Goal: Task Accomplishment & Management: Complete application form

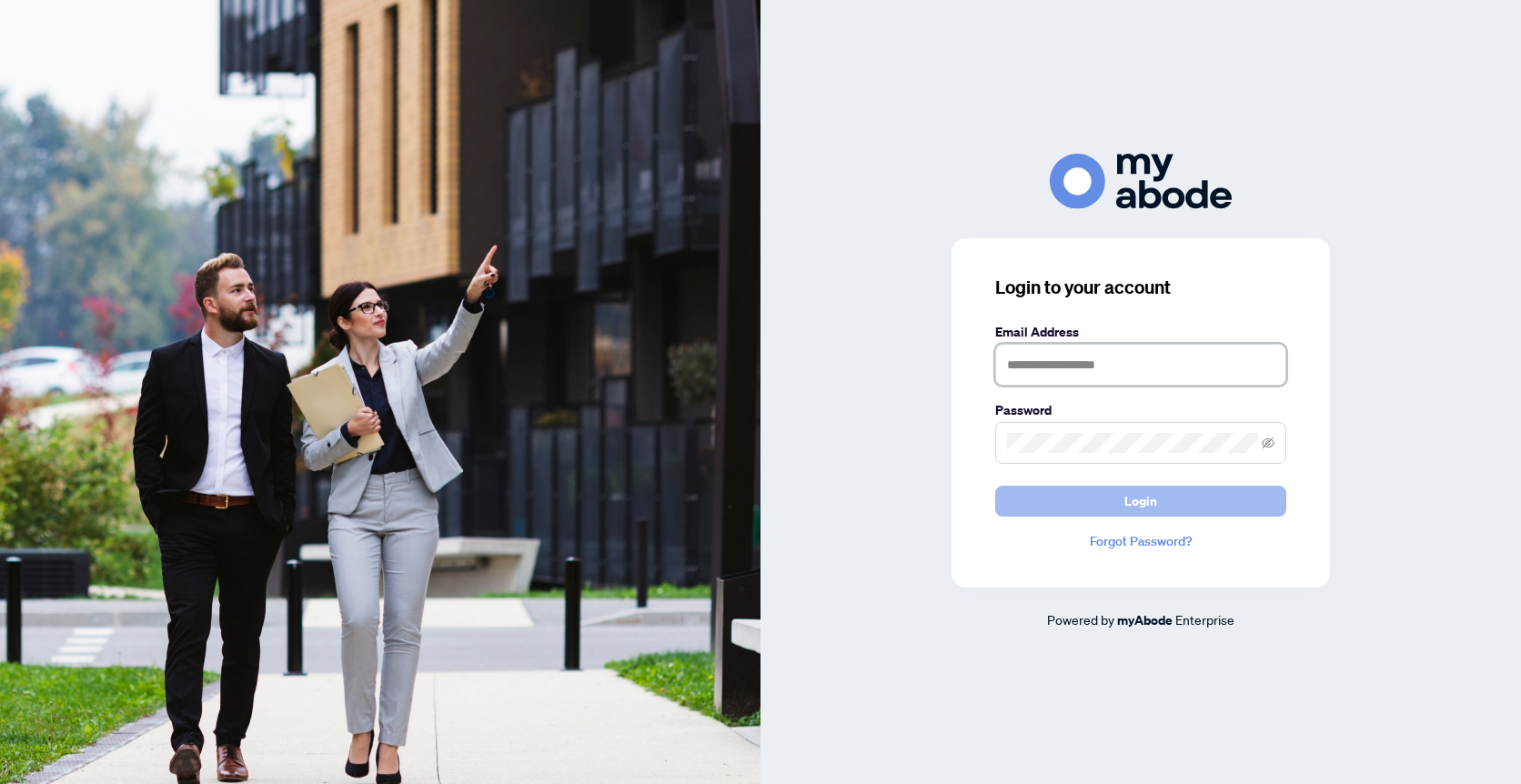
type input "**********"
click at [1158, 499] on button "Login" at bounding box center [1141, 500] width 291 height 30
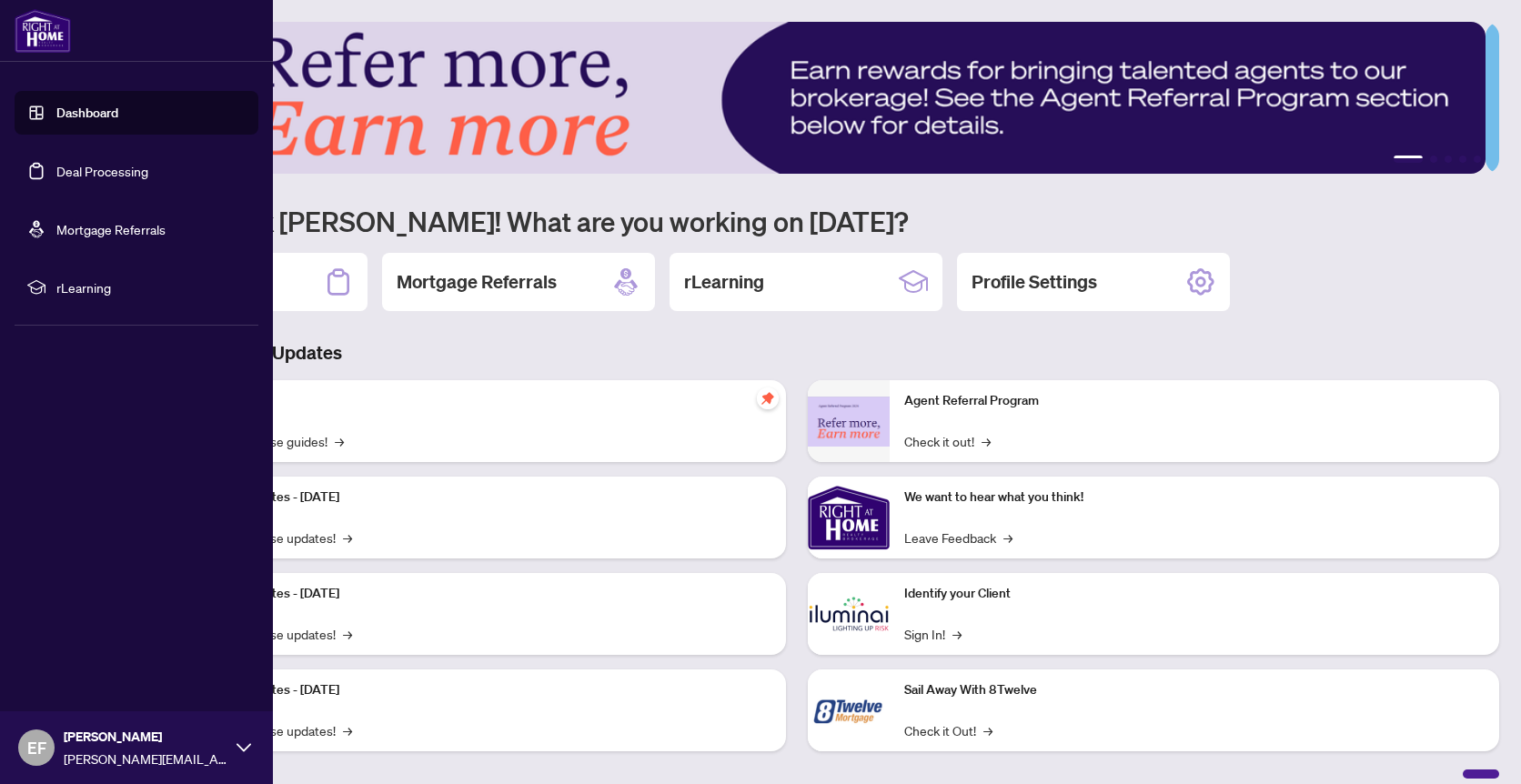
click at [74, 168] on link "Deal Processing" at bounding box center [101, 171] width 91 height 17
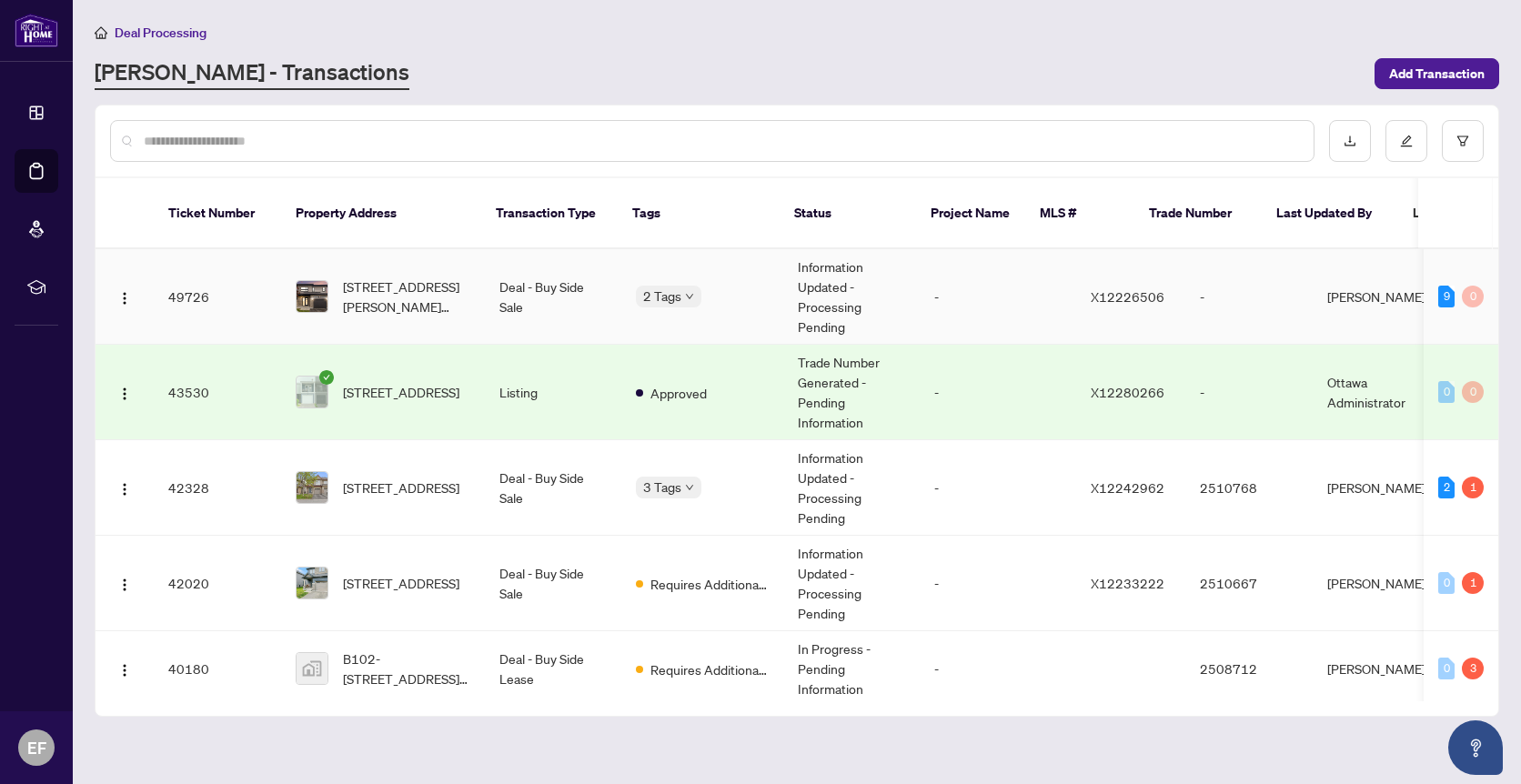
click at [564, 285] on td "Deal - Buy Side Sale" at bounding box center [552, 297] width 137 height 95
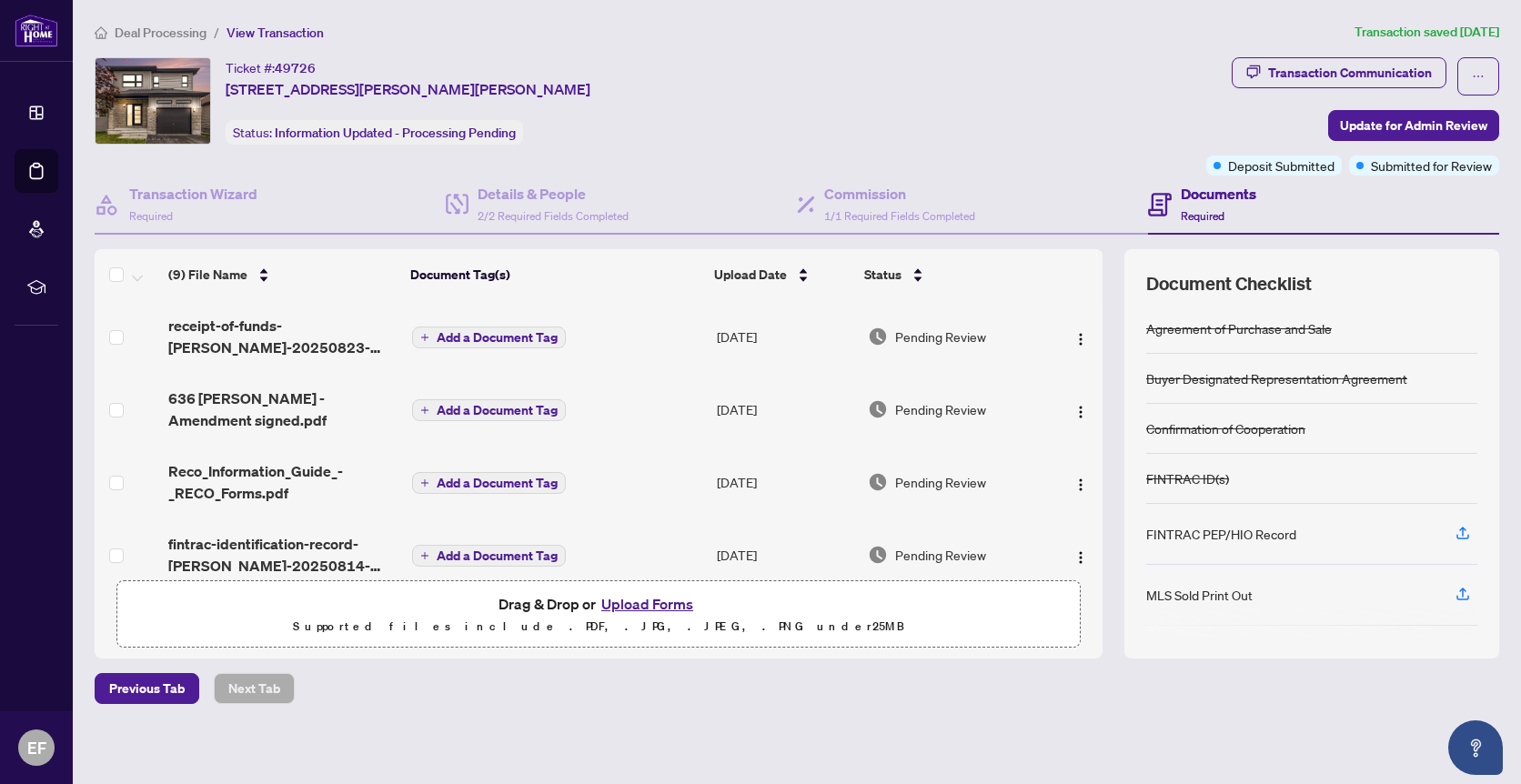
click at [658, 606] on button "Upload Forms" at bounding box center [647, 604] width 103 height 24
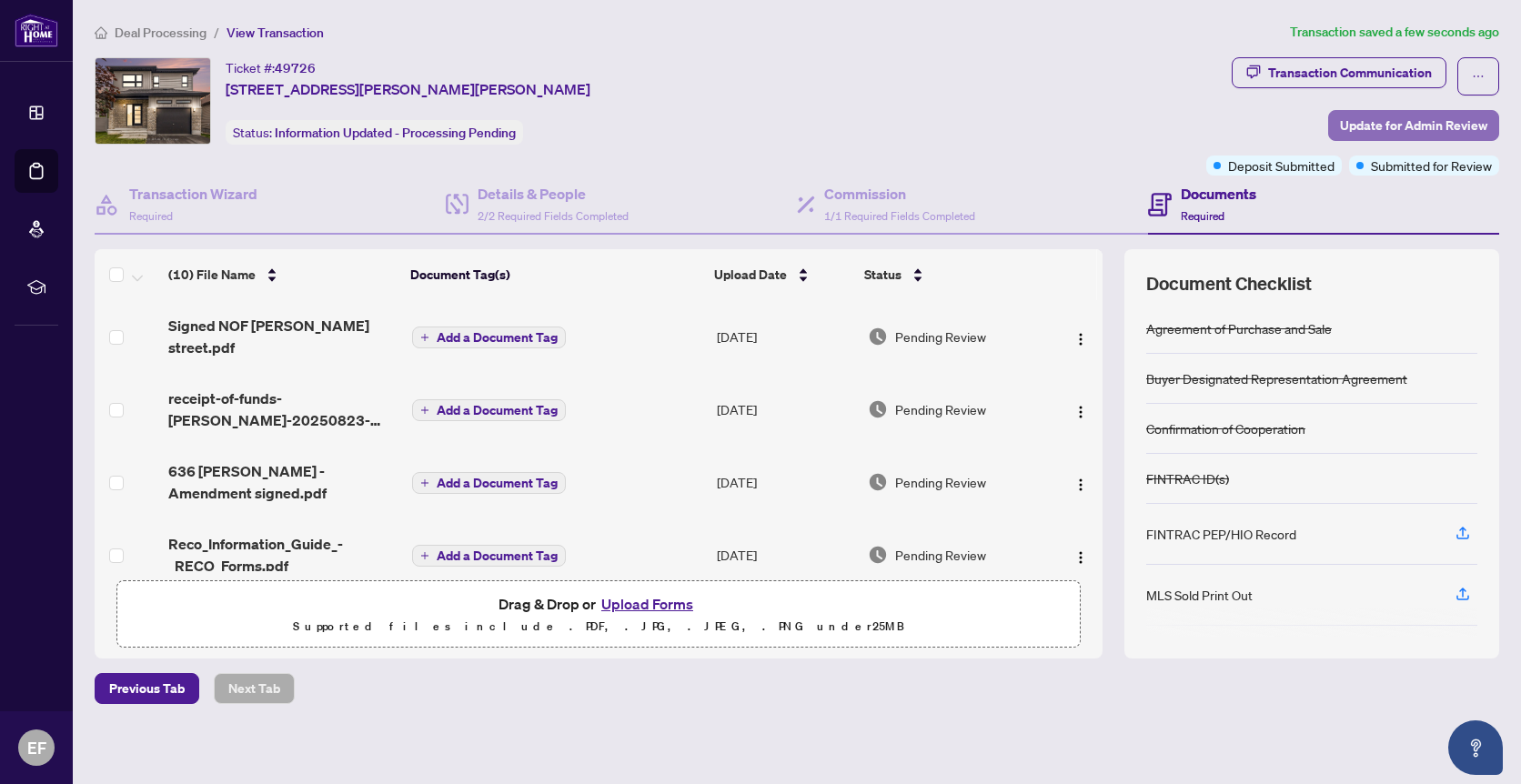
click at [1381, 121] on span "Update for Admin Review" at bounding box center [1413, 126] width 147 height 29
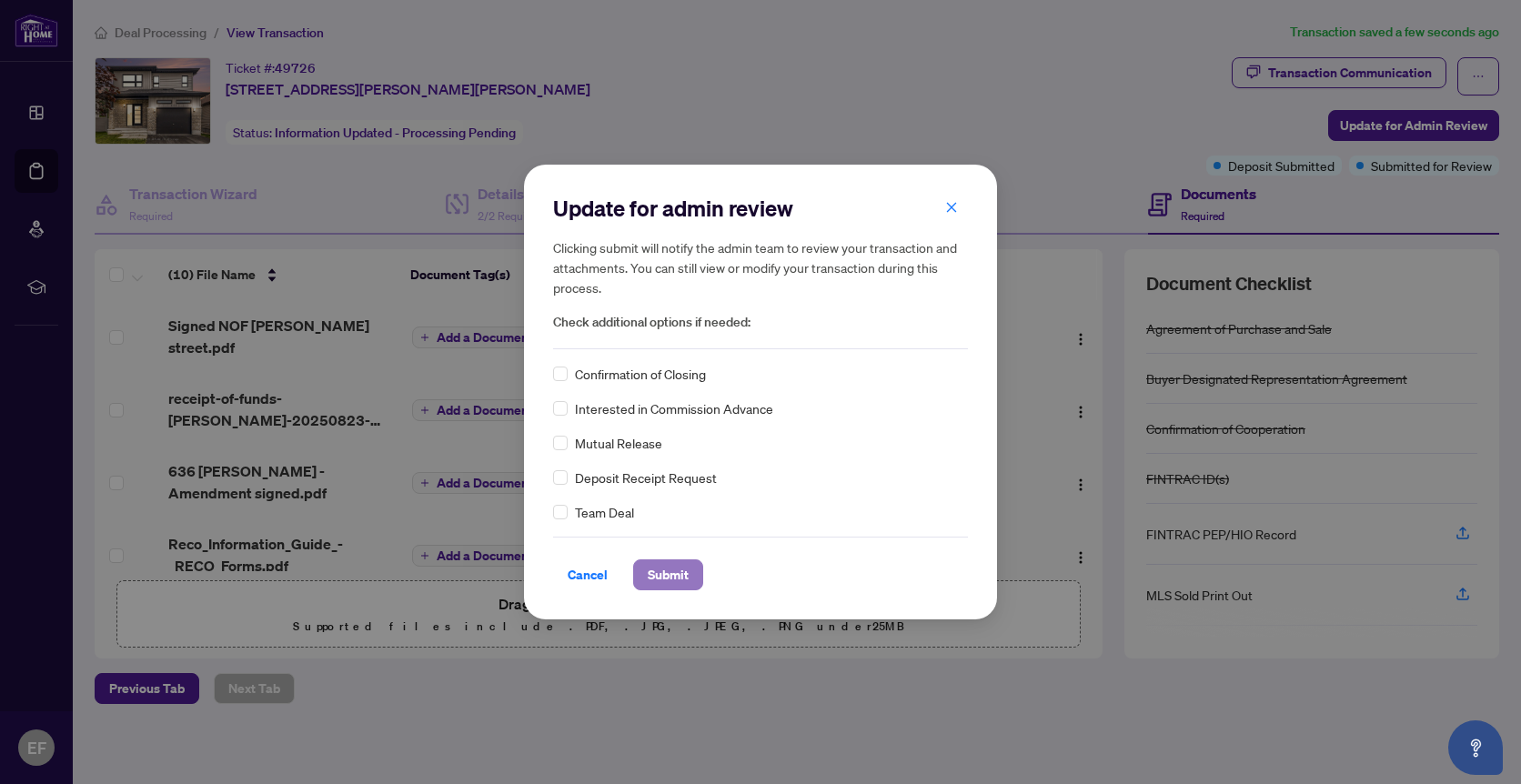
click at [676, 574] on span "Submit" at bounding box center [668, 575] width 41 height 29
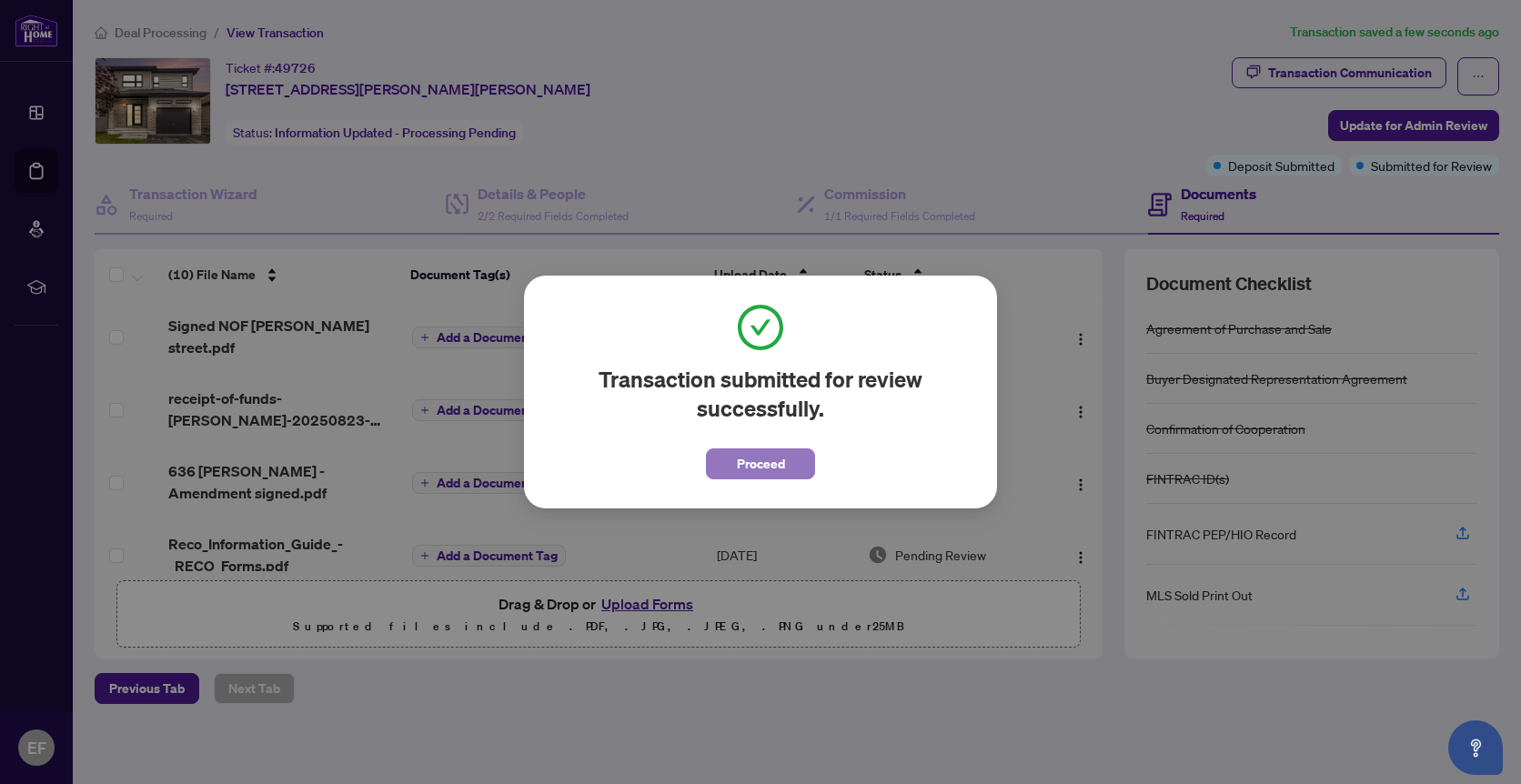
click at [768, 471] on span "Proceed" at bounding box center [760, 464] width 48 height 29
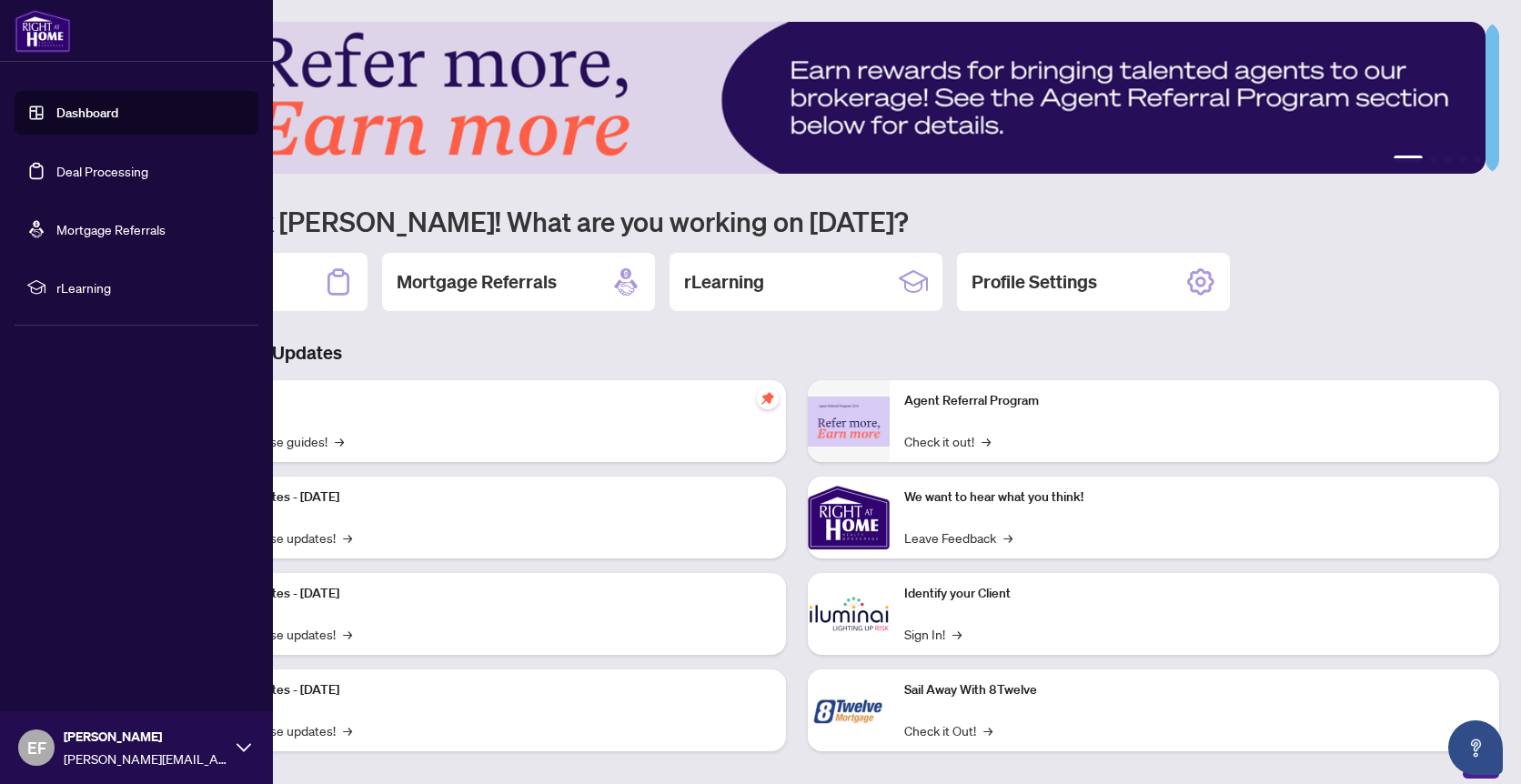
click at [56, 166] on link "Deal Processing" at bounding box center [101, 171] width 91 height 17
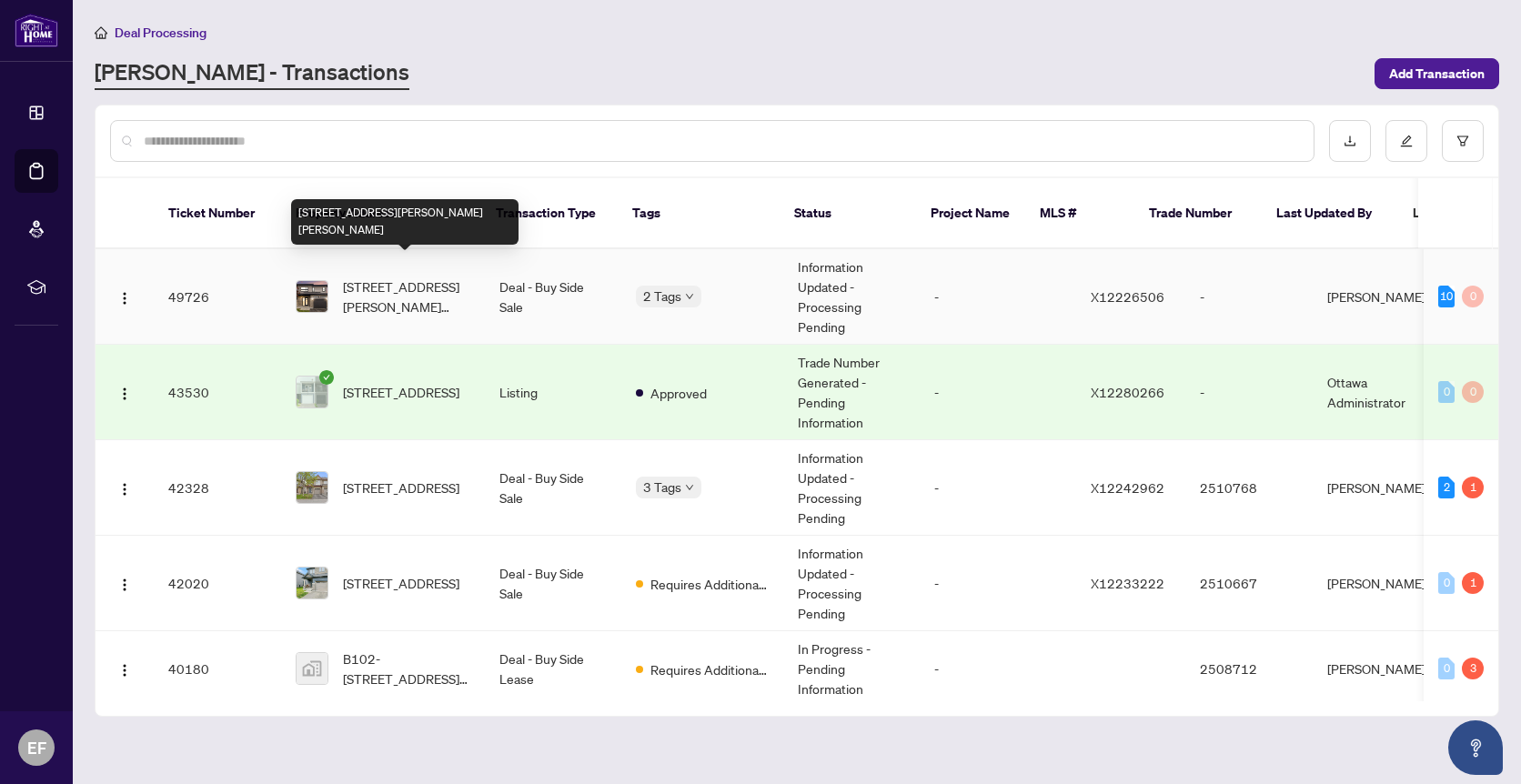
click at [429, 285] on span "636 Robert St, Clarence-Rockland, Ontario K4K 0J8, Canada" at bounding box center [407, 296] width 128 height 40
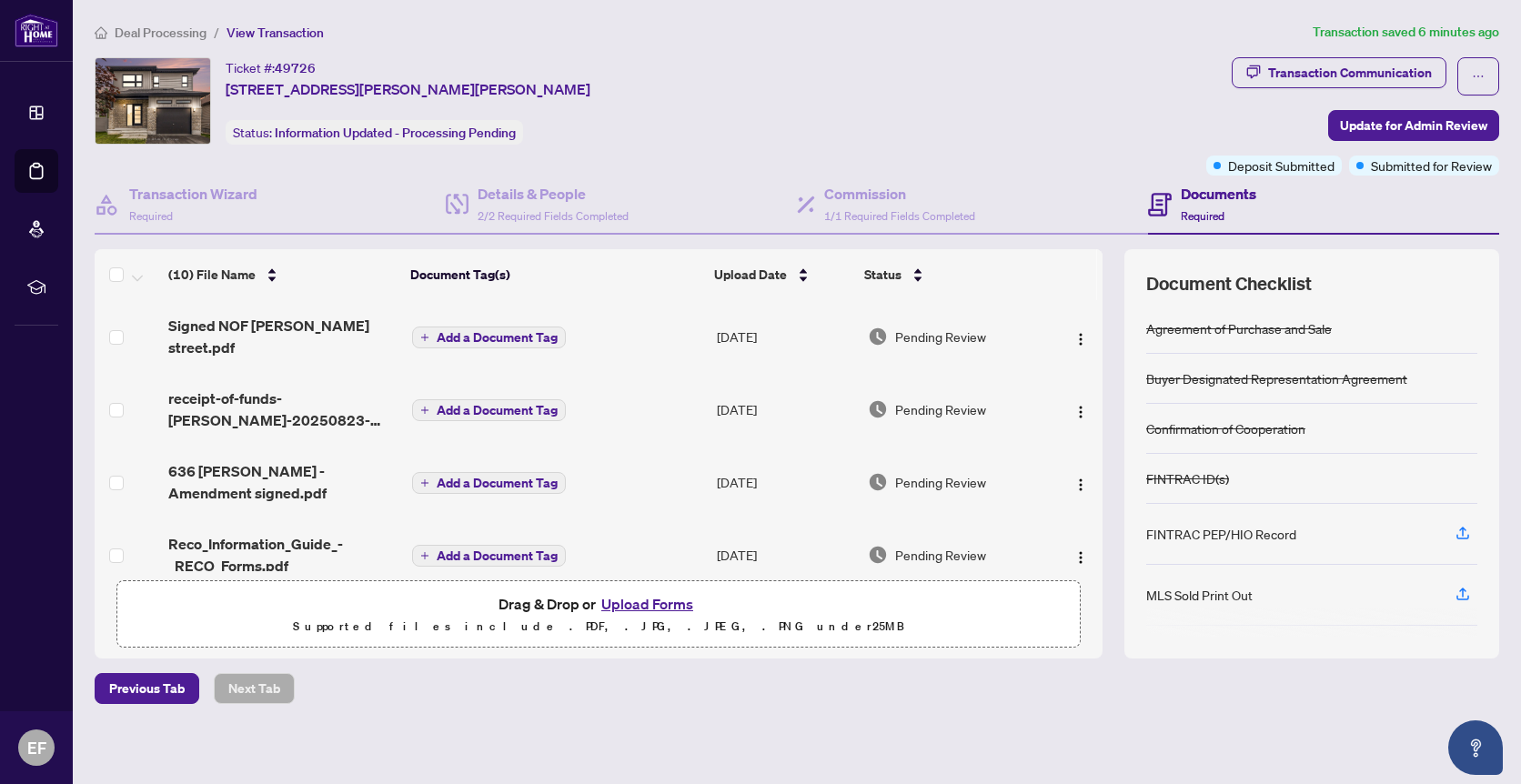
click at [656, 599] on button "Upload Forms" at bounding box center [647, 604] width 103 height 24
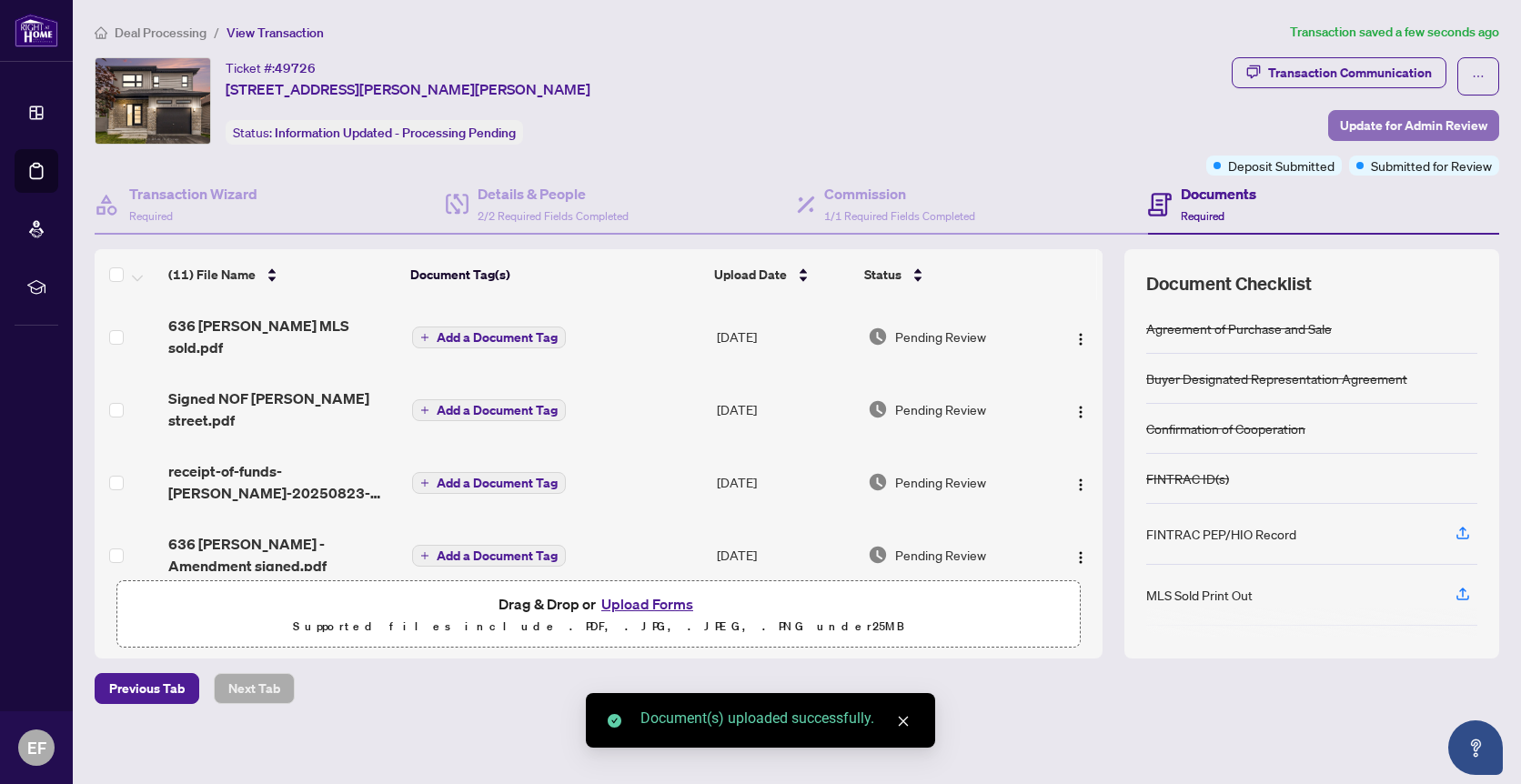
click at [1390, 125] on span "Update for Admin Review" at bounding box center [1413, 126] width 147 height 29
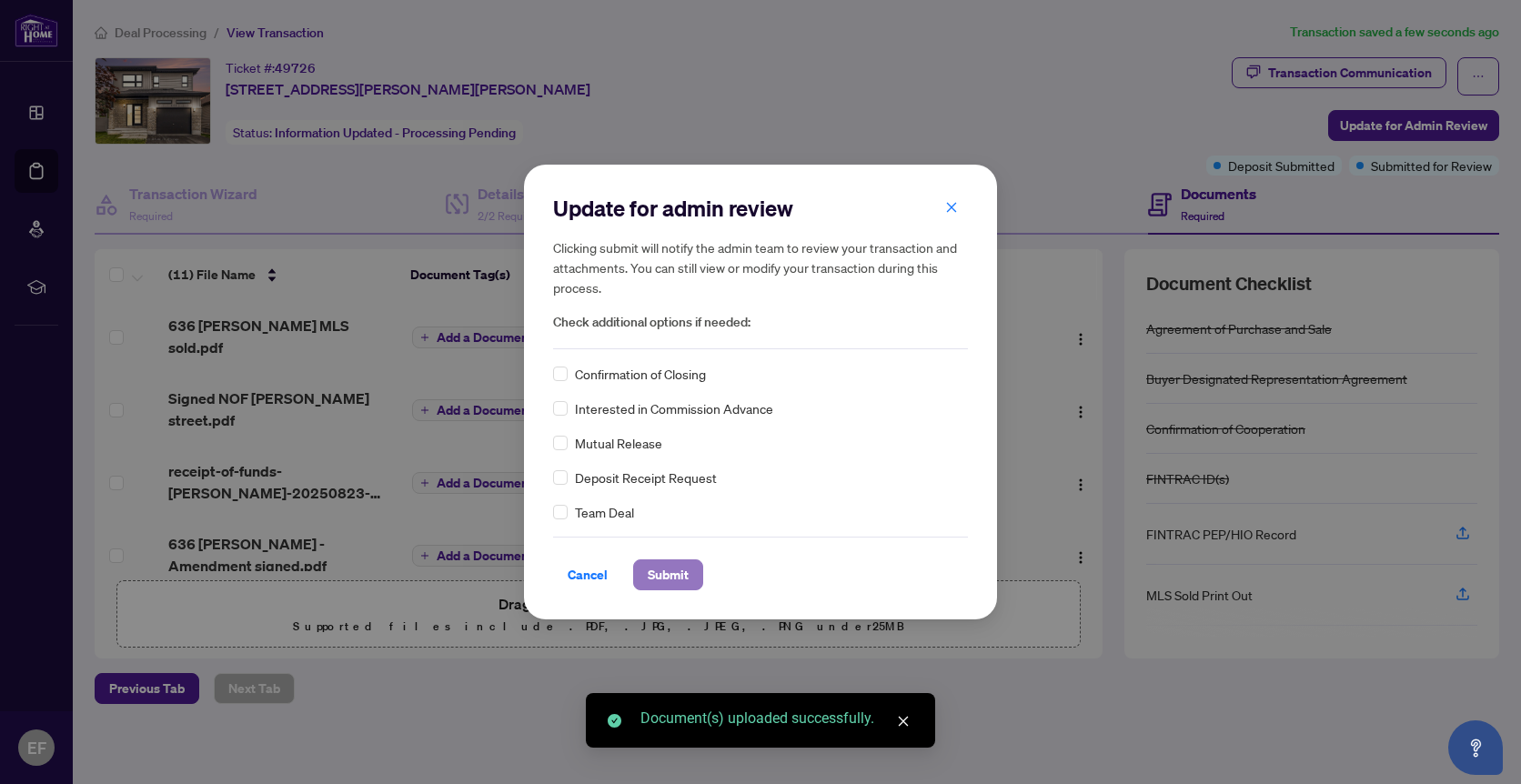
click at [678, 571] on span "Submit" at bounding box center [668, 575] width 41 height 29
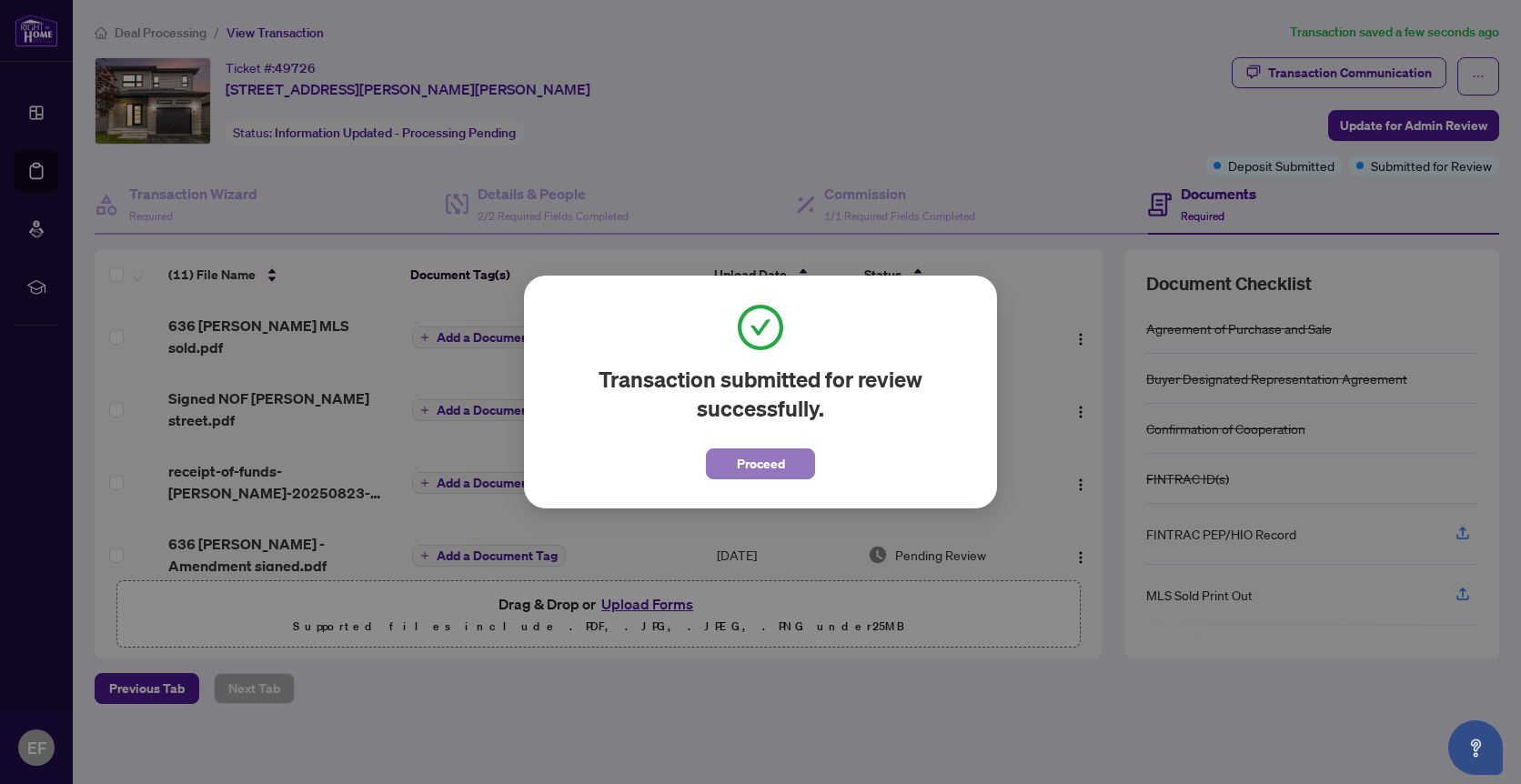
click at [775, 461] on span "Proceed" at bounding box center [760, 464] width 48 height 29
